Goal: Information Seeking & Learning: Find specific page/section

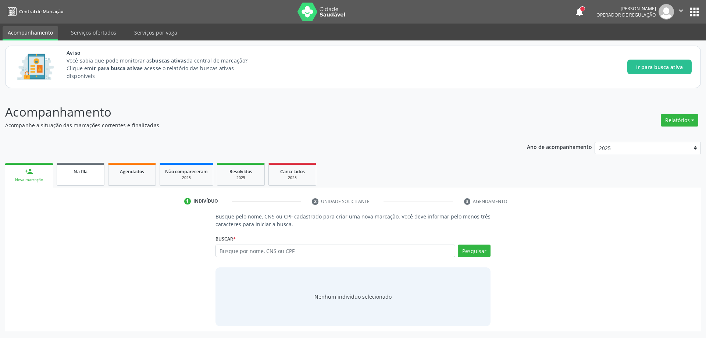
click at [82, 171] on span "Na fila" at bounding box center [81, 171] width 14 height 6
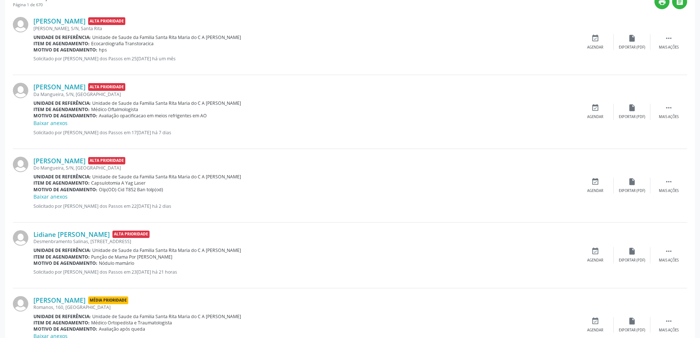
scroll to position [265, 0]
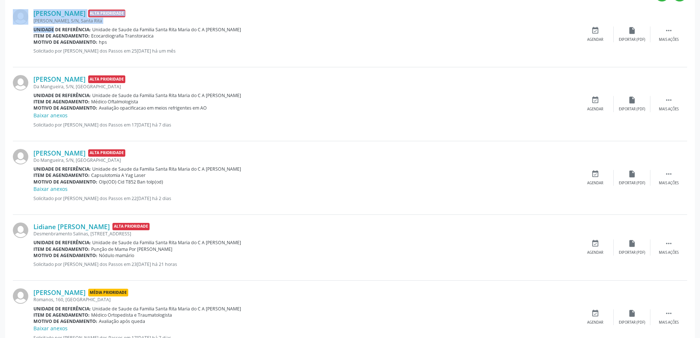
drag, startPoint x: 3, startPoint y: 3, endPoint x: 46, endPoint y: 24, distance: 47.5
click at [210, 79] on div "[PERSON_NAME] Alta Prioridade" at bounding box center [305, 79] width 544 height 8
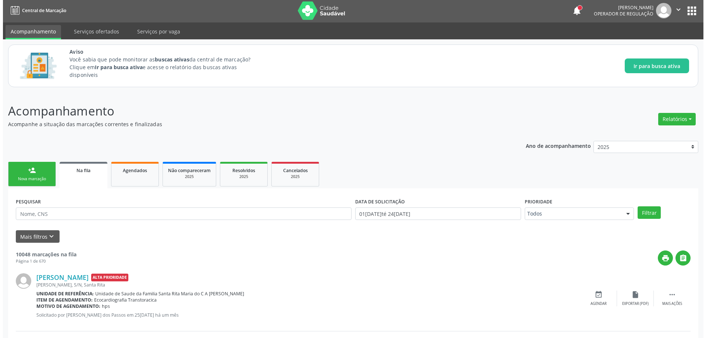
scroll to position [0, 0]
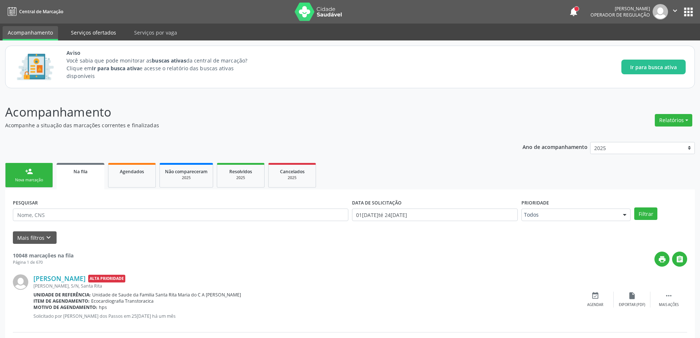
click at [96, 27] on link "Serviços ofertados" at bounding box center [94, 32] width 56 height 13
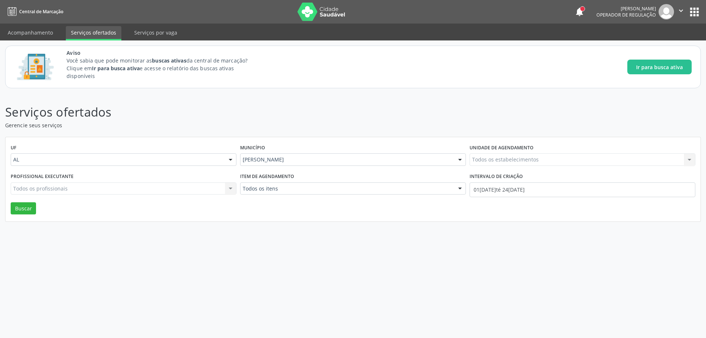
click at [292, 195] on div "Item de agendamento Todos os itens Todos os itens Nenhum resultado encontrado p…" at bounding box center [352, 186] width 229 height 31
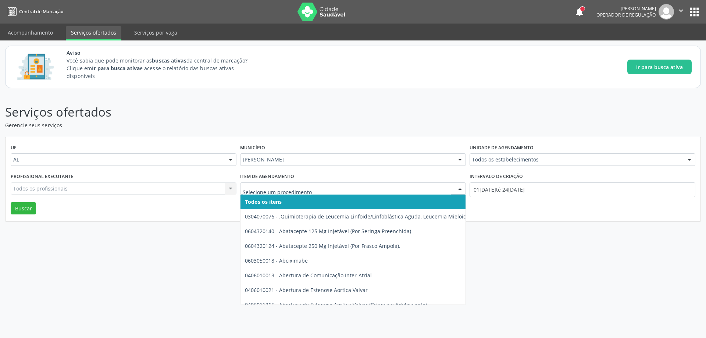
paste input "hepatologista"
type input "hepatologista"
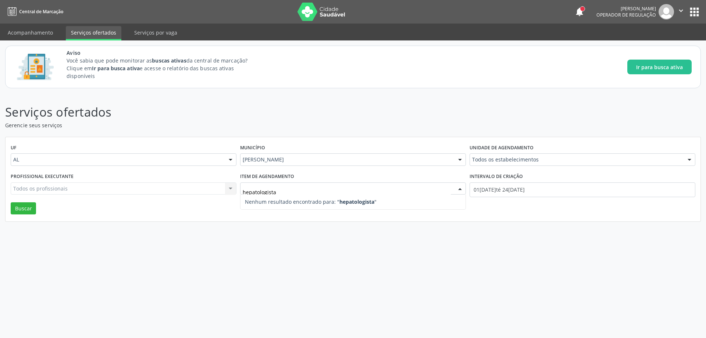
click at [307, 187] on input "hepatologista" at bounding box center [347, 192] width 208 height 15
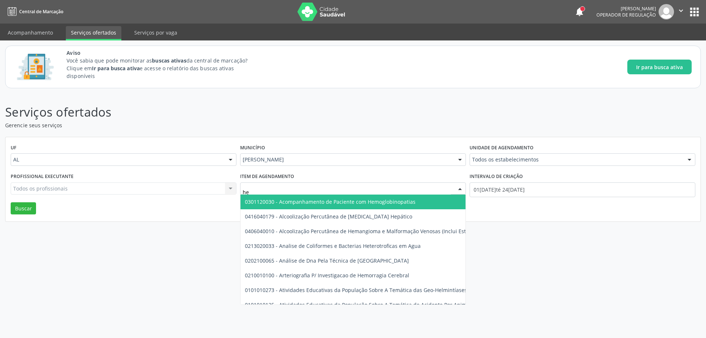
type input "h"
type input "e"
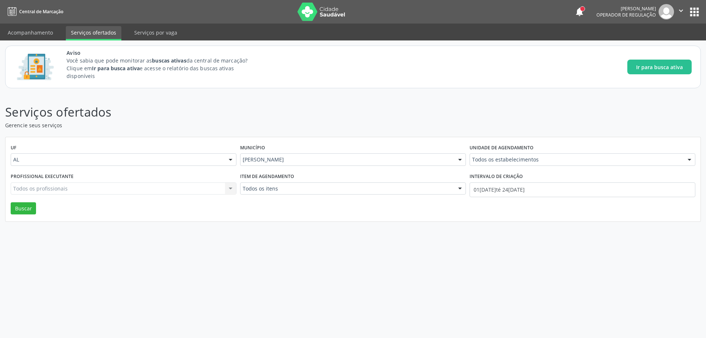
click at [178, 98] on div "Serviços ofertados Gerencie seus serviços UF AL AL Nenhum resultado encontrado …" at bounding box center [353, 215] width 706 height 244
click at [286, 99] on div "Serviços ofertados Gerencie seus serviços UF AL AL Nenhum resultado encontrado …" at bounding box center [353, 215] width 706 height 244
click at [22, 40] on li "Acompanhamento" at bounding box center [31, 33] width 56 height 14
click at [22, 36] on link "Acompanhamento" at bounding box center [31, 32] width 56 height 13
